Goal: Information Seeking & Learning: Find specific fact

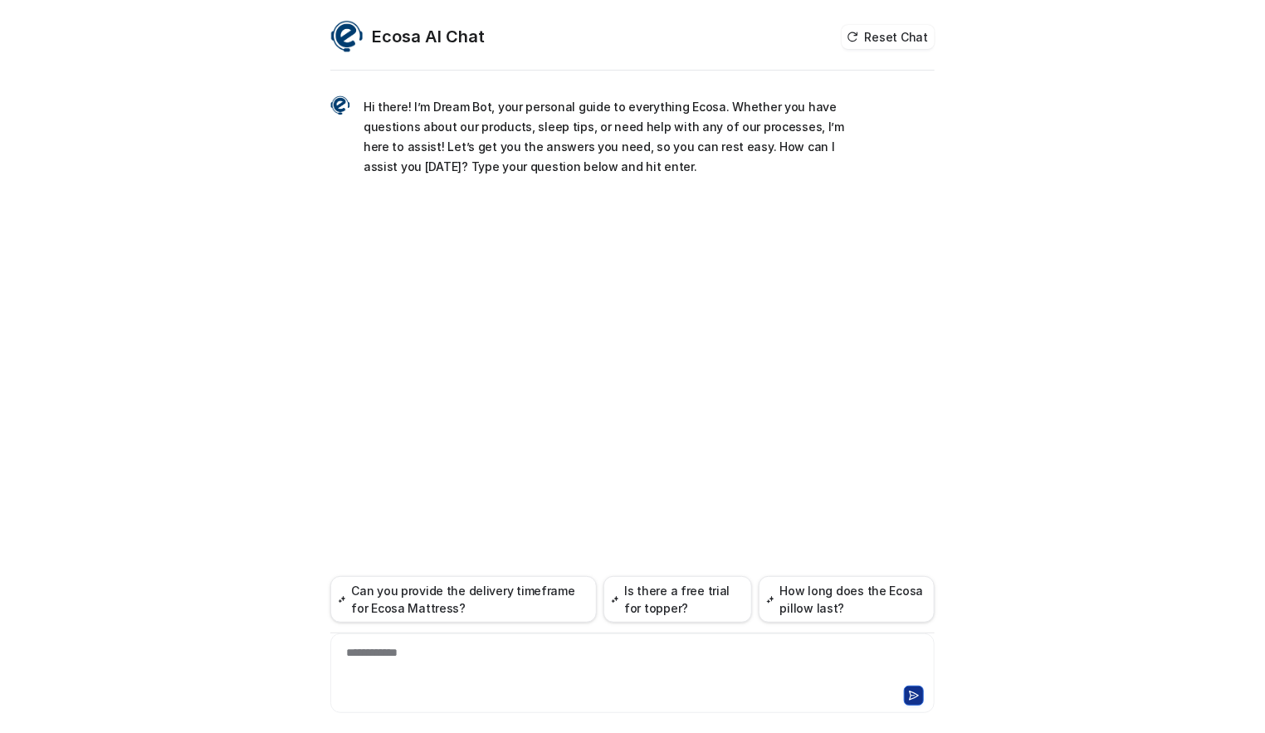
click at [453, 660] on div "**********" at bounding box center [633, 663] width 596 height 38
paste div
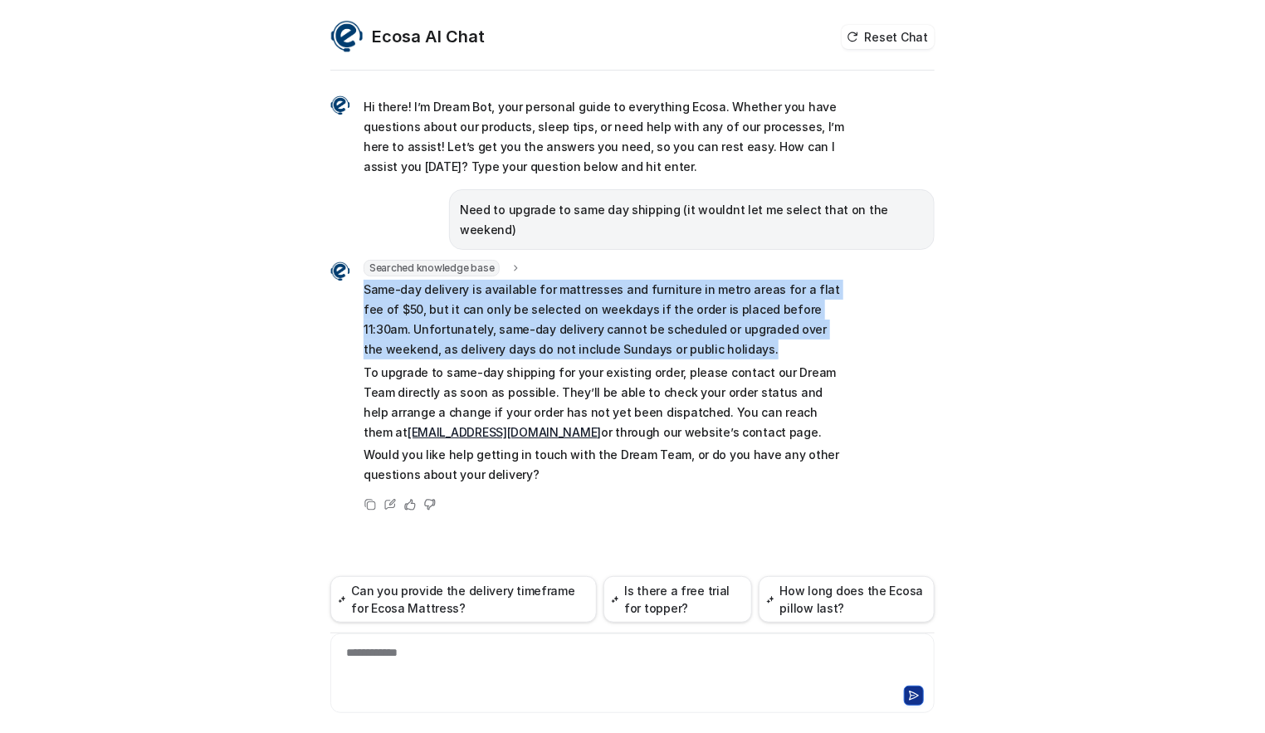
drag, startPoint x: 686, startPoint y: 335, endPoint x: 354, endPoint y: 276, distance: 338.0
click at [354, 276] on div "Searched knowledge base search_queries : "same day shipping upgrade,weekend shi…" at bounding box center [589, 374] width 519 height 228
copy p "Same-day delivery is available for mattresses and furniture in metro areas for …"
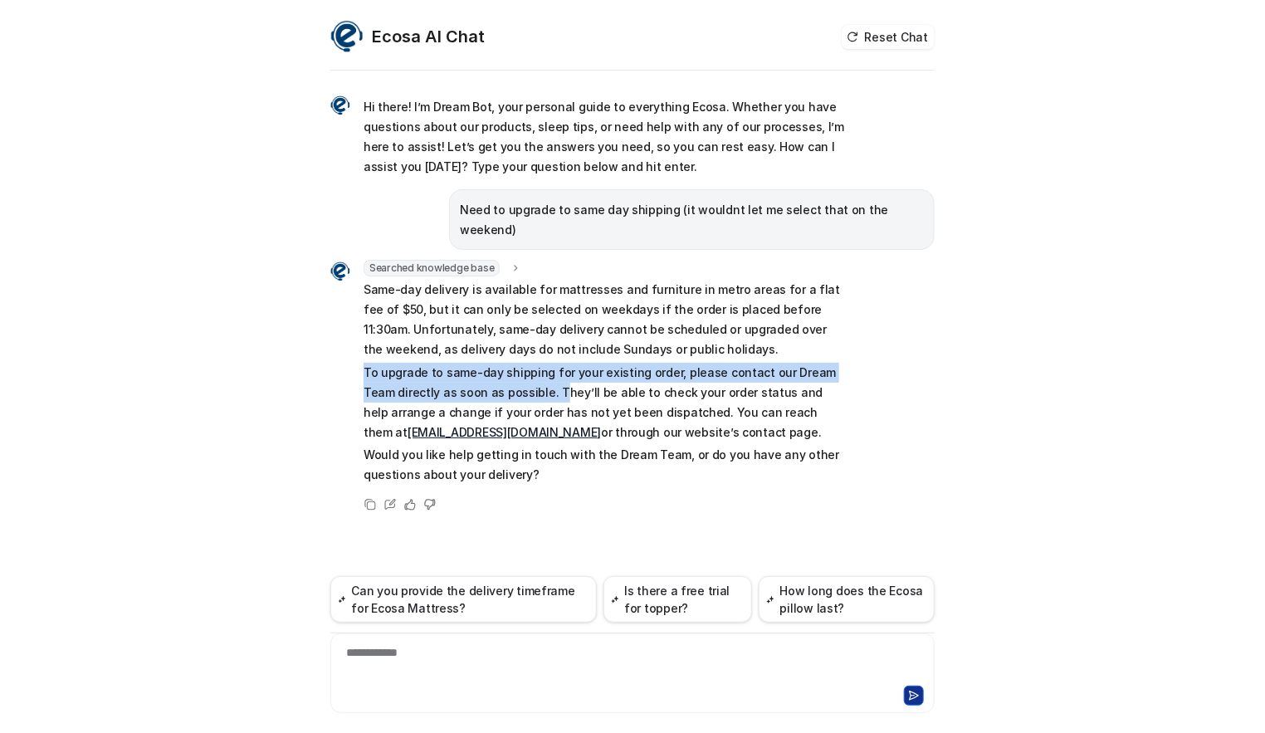
drag, startPoint x: 364, startPoint y: 354, endPoint x: 520, endPoint y: 374, distance: 158.1
click at [520, 374] on p "To upgrade to same-day shipping for your existing order, please contact our Dre…" at bounding box center [607, 403] width 486 height 80
